Goal: Information Seeking & Learning: Learn about a topic

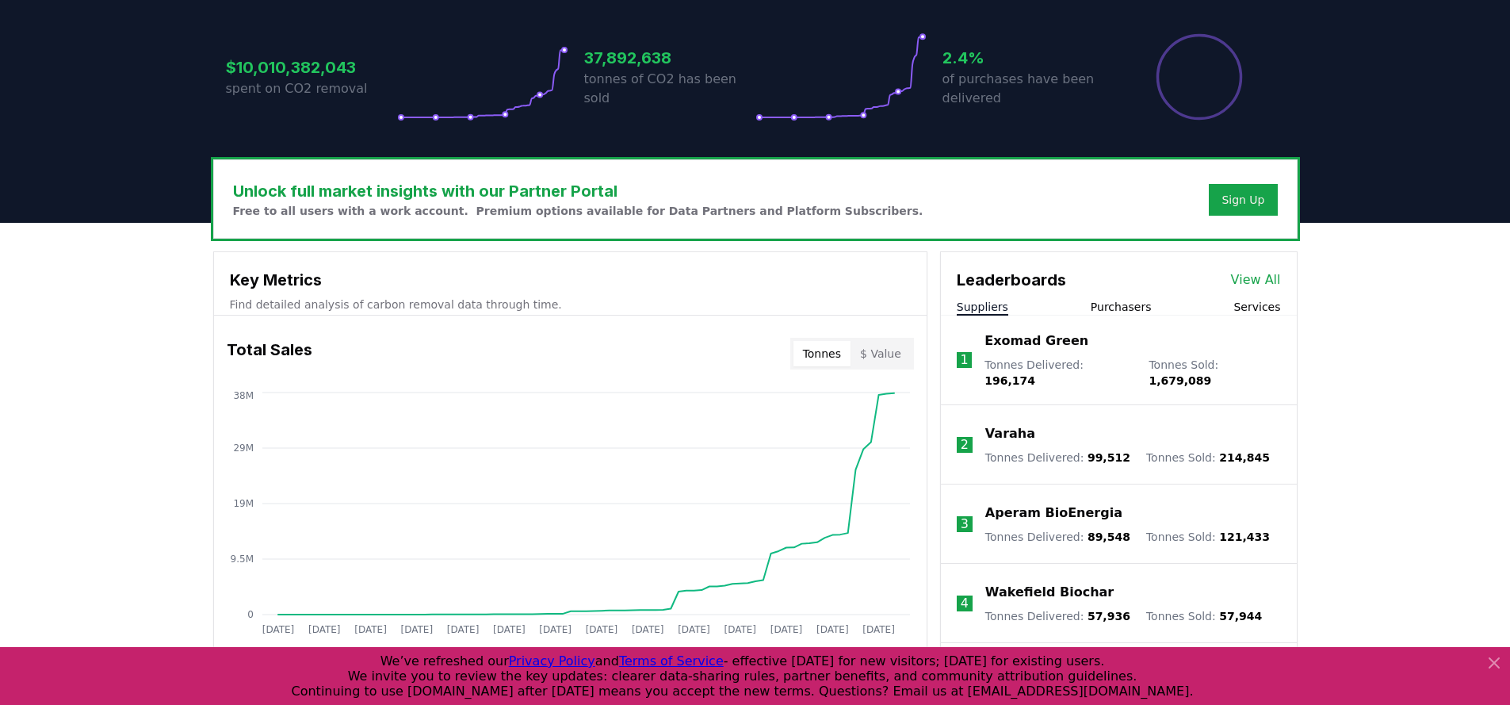
scroll to position [416, 0]
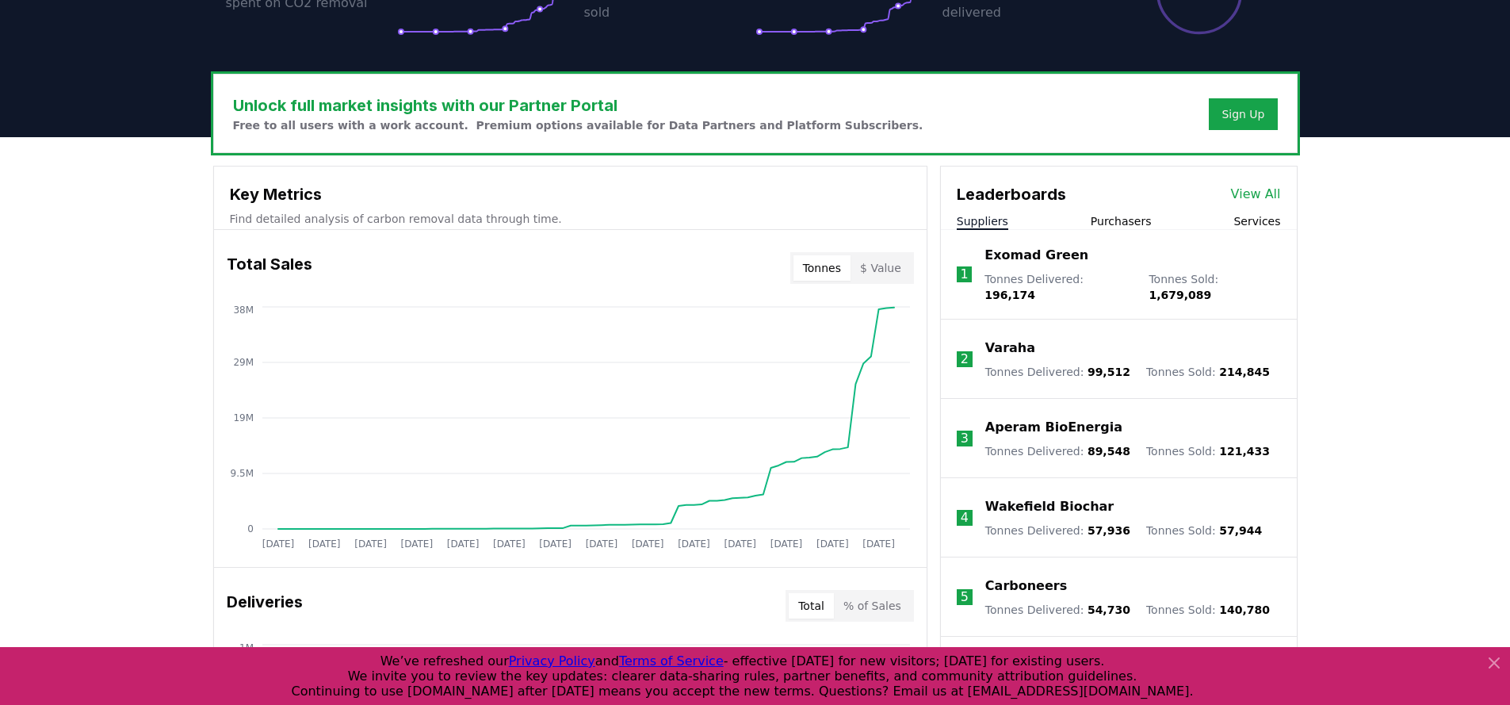
click at [1251, 217] on button "Services" at bounding box center [1257, 221] width 47 height 16
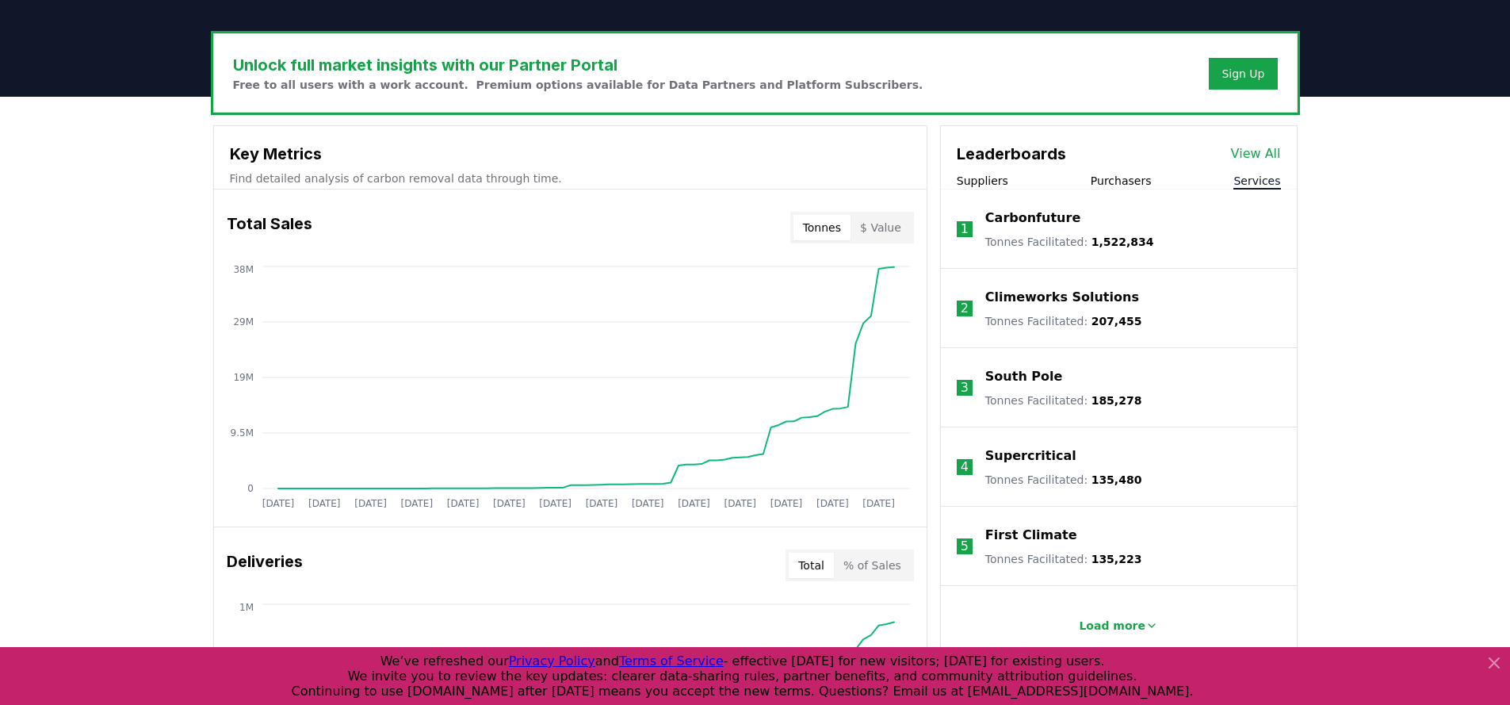
scroll to position [523, 0]
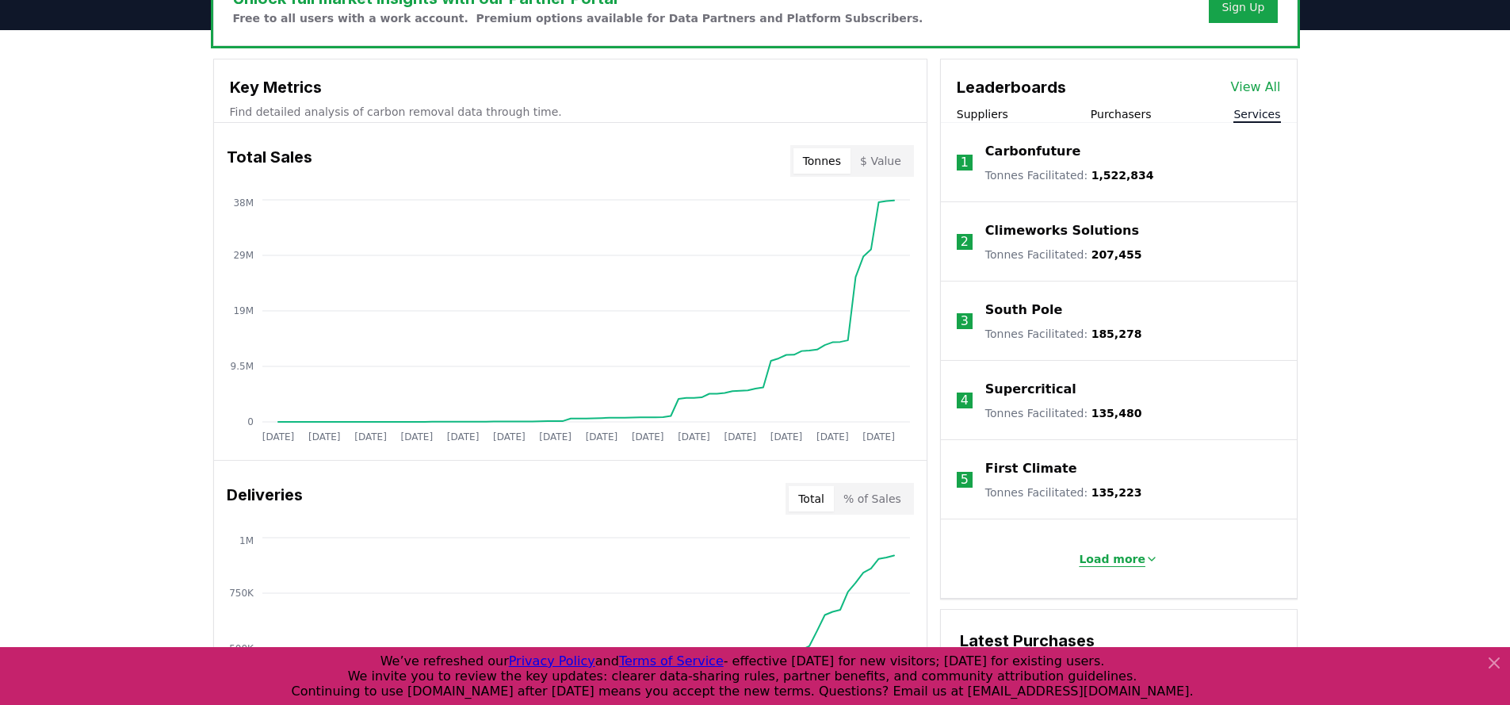
click at [1130, 565] on p "Load more" at bounding box center [1112, 559] width 67 height 16
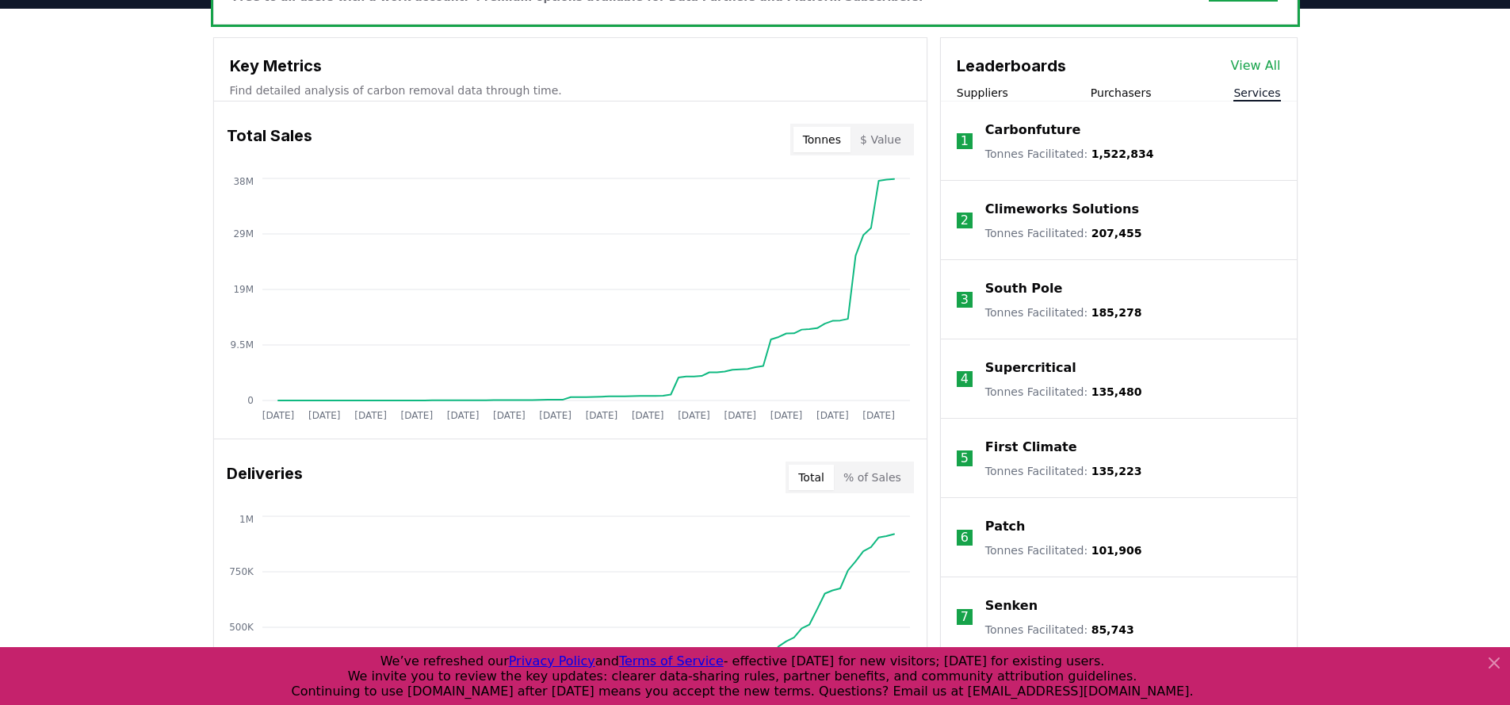
scroll to position [535, 0]
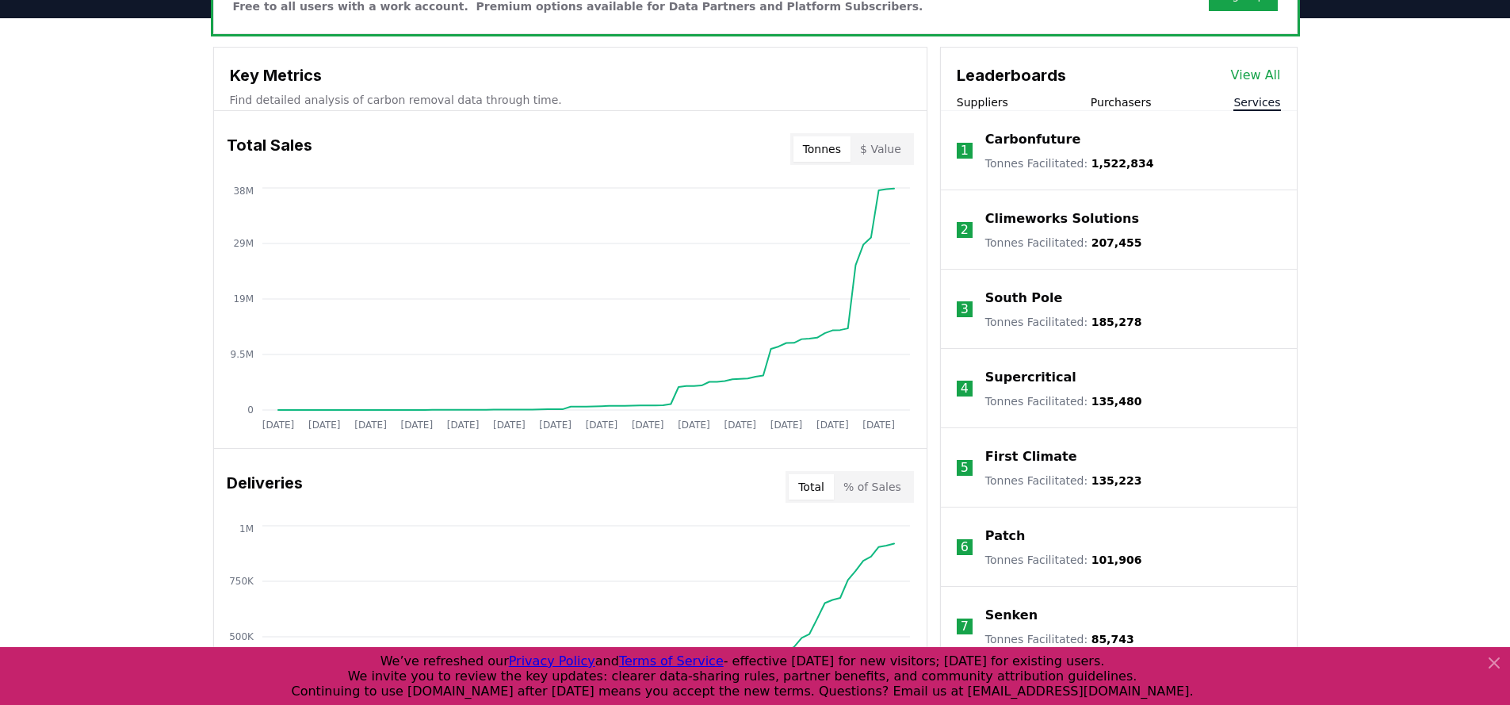
click at [1047, 141] on p "Carbonfuture" at bounding box center [1032, 139] width 95 height 19
